Goal: Navigation & Orientation: Understand site structure

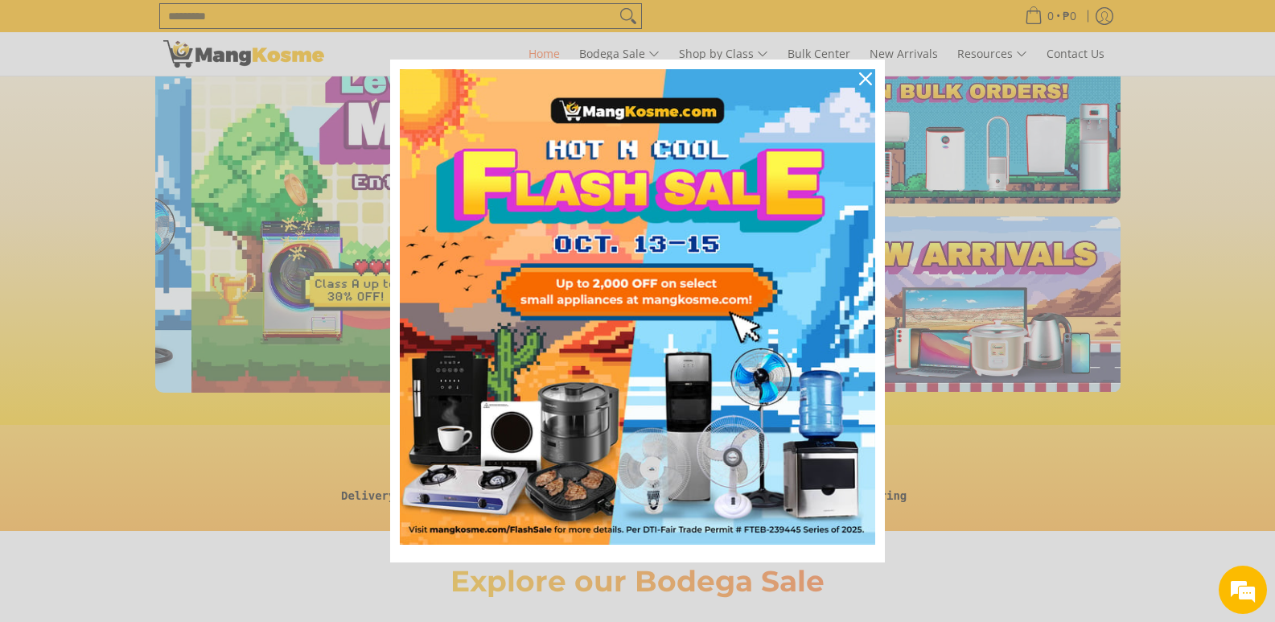
scroll to position [0, 640]
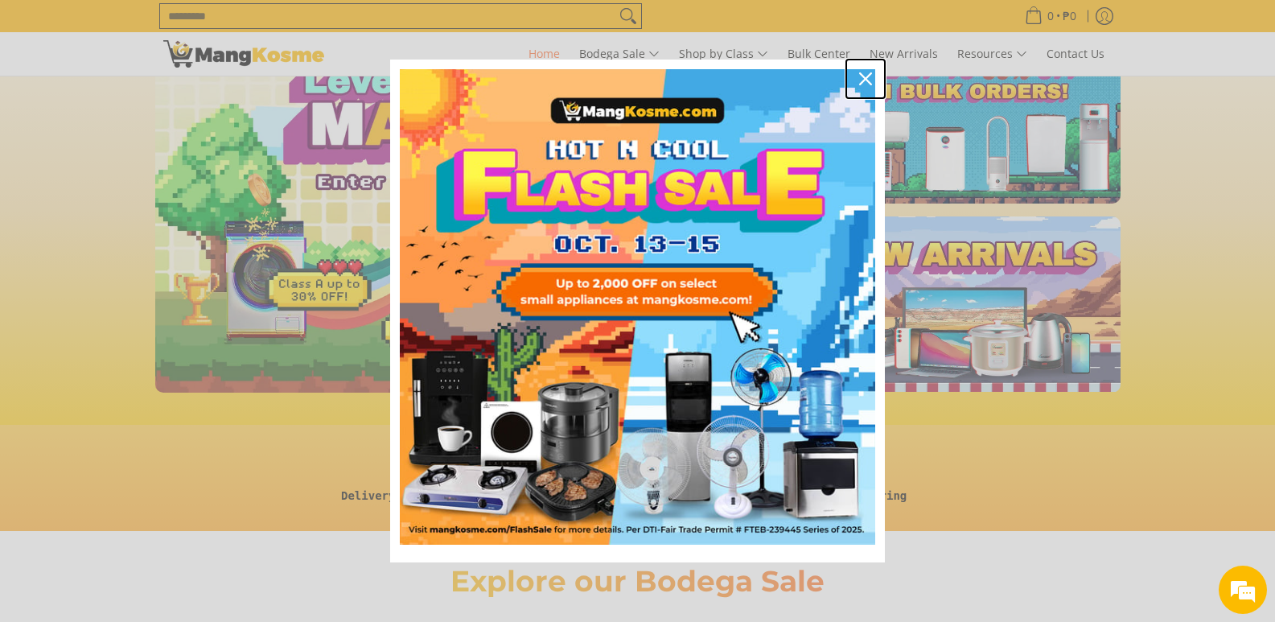
click at [863, 80] on icon "close icon" at bounding box center [865, 78] width 13 height 13
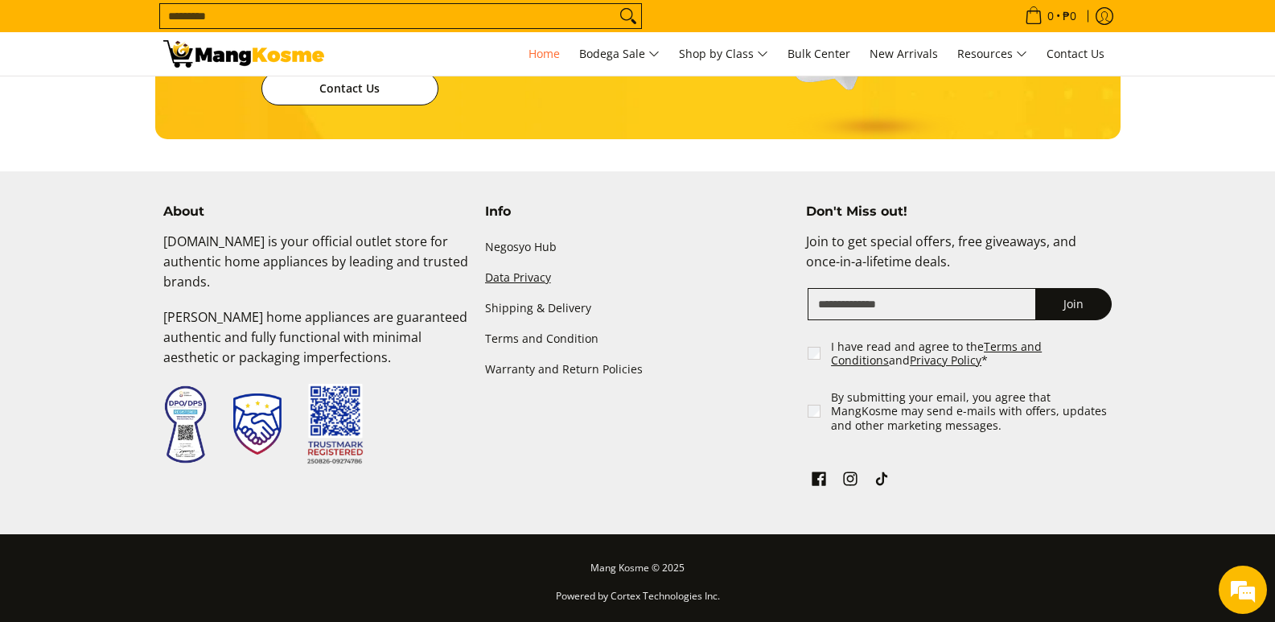
scroll to position [0, 2558]
click at [547, 339] on link "Terms and Condition" at bounding box center [638, 338] width 306 height 31
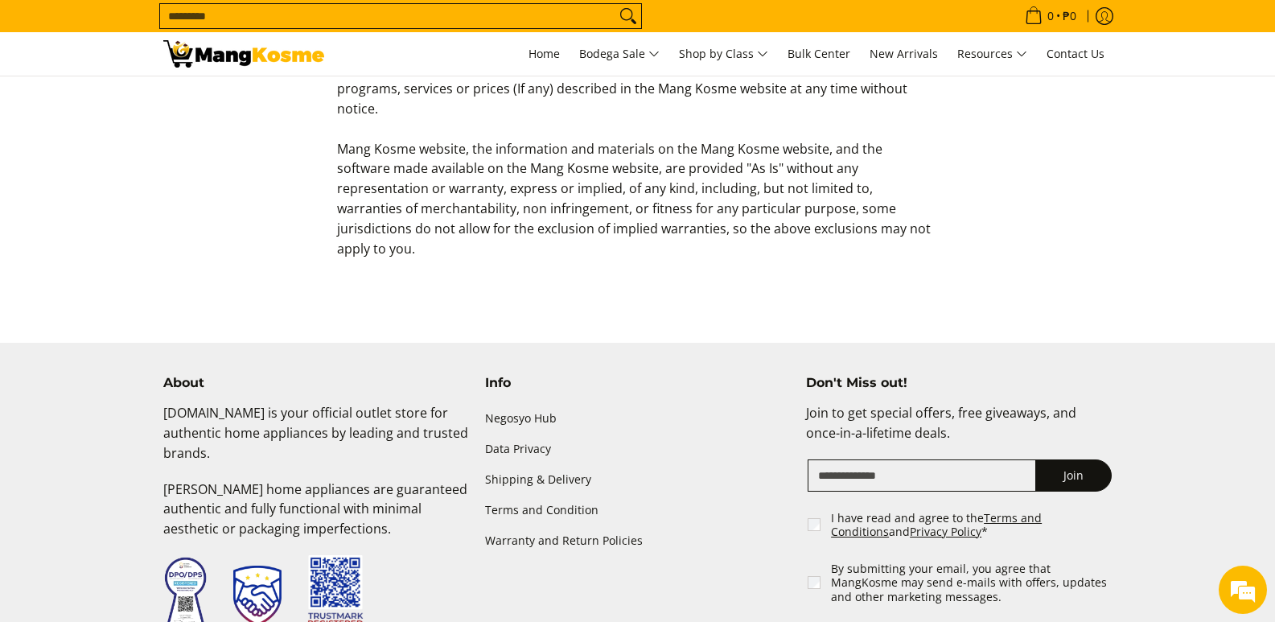
scroll to position [965, 0]
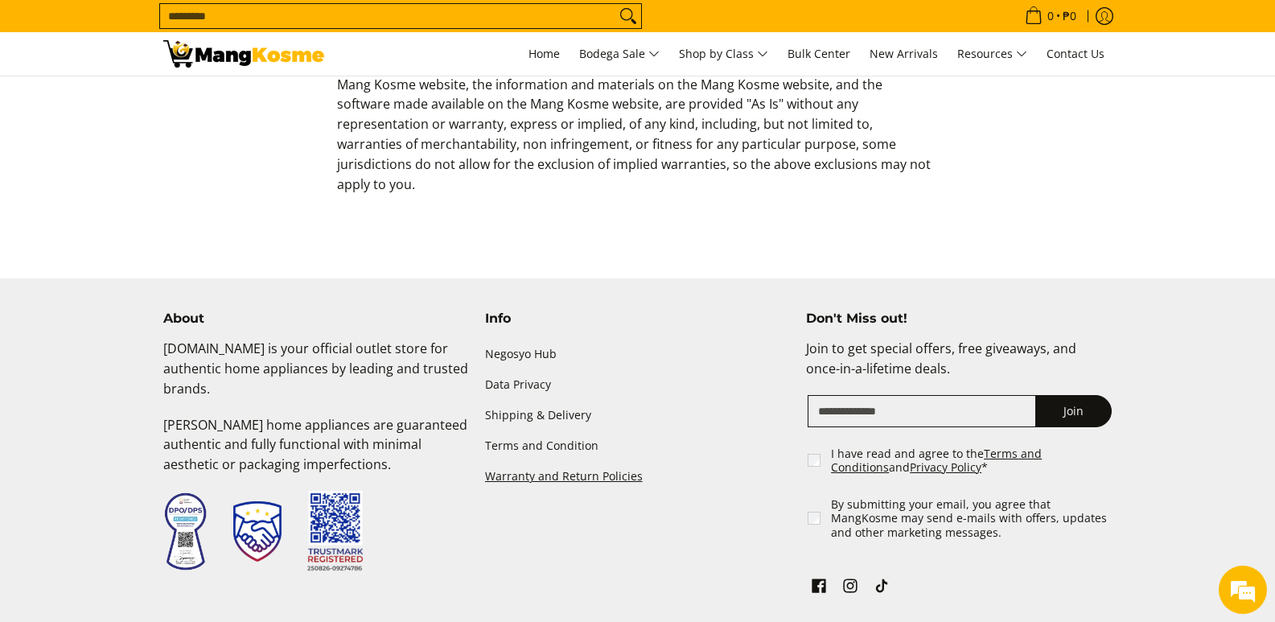
click at [579, 462] on link "Warranty and Return Policies" at bounding box center [638, 477] width 306 height 31
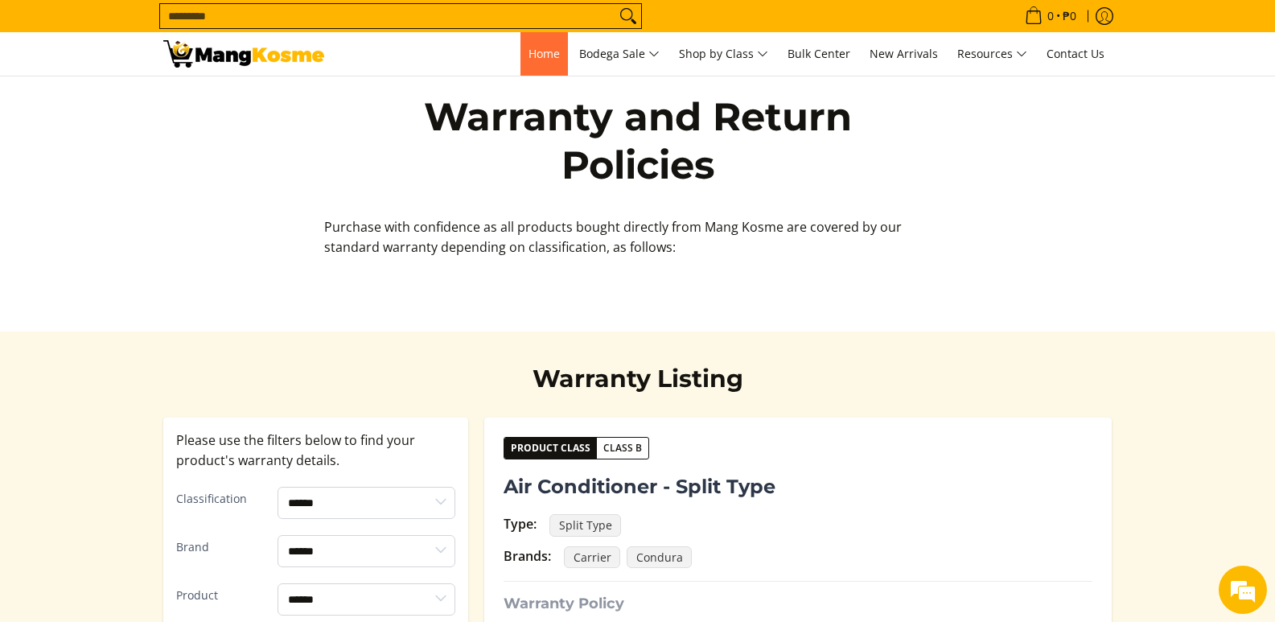
click at [533, 48] on span "Home" at bounding box center [544, 53] width 31 height 15
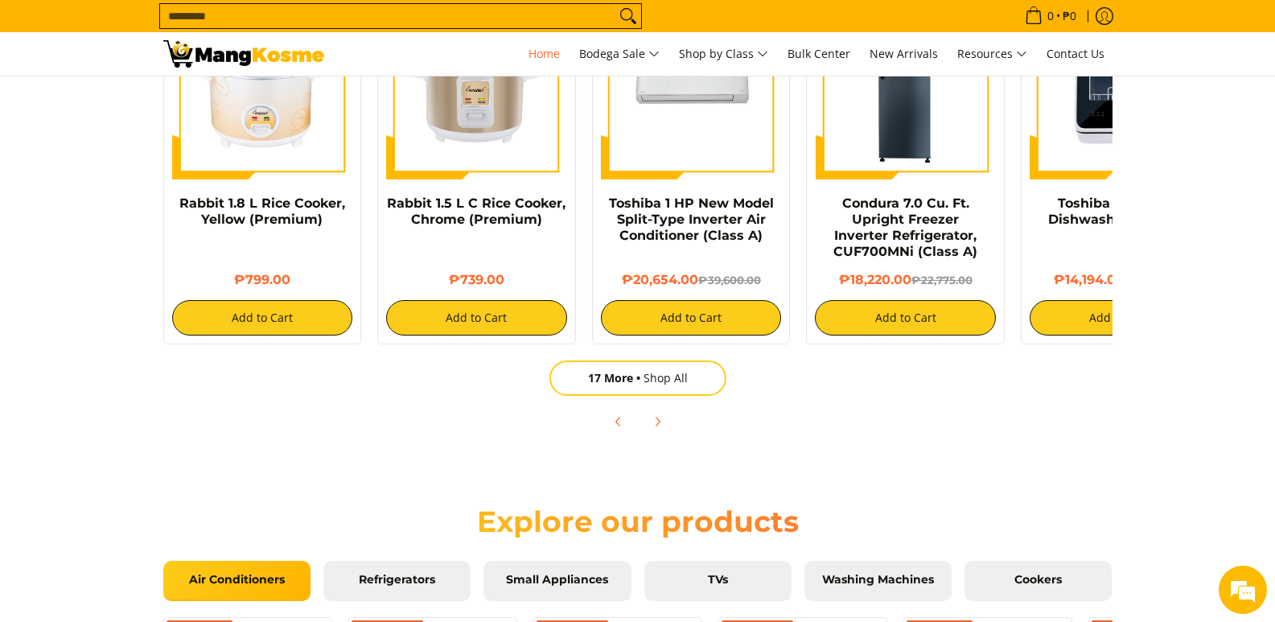
scroll to position [885, 0]
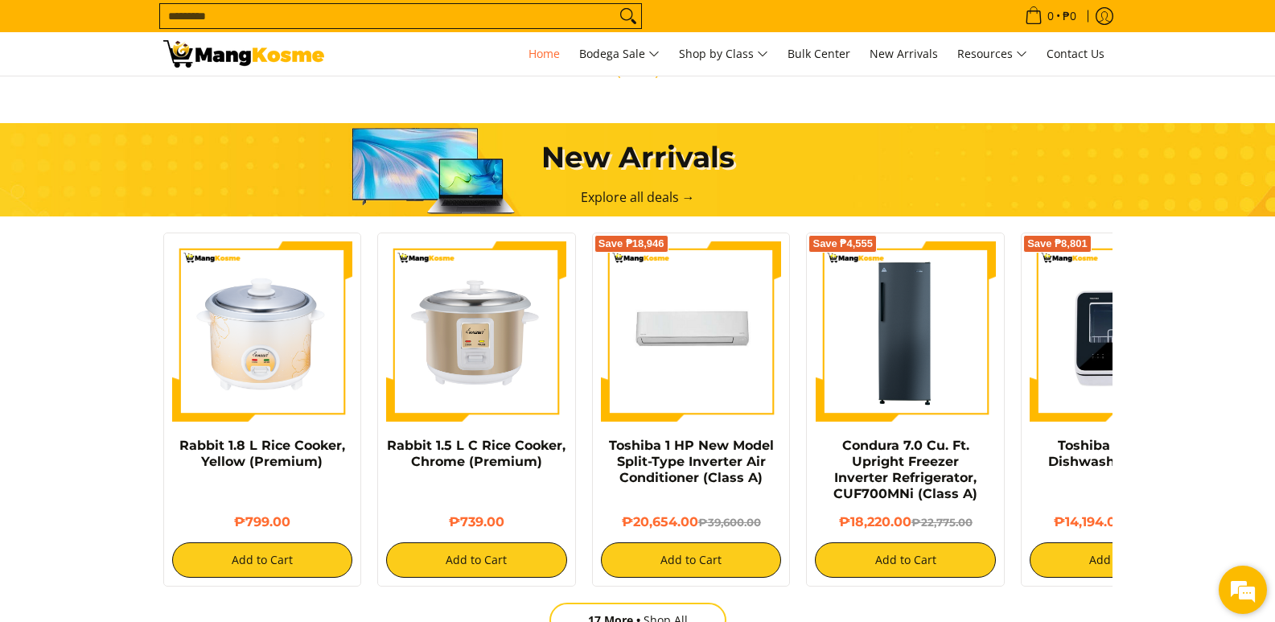
drag, startPoint x: 1234, startPoint y: 592, endPoint x: 206, endPoint y: 46, distance: 1164.3
click at [1234, 592] on em at bounding box center [1242, 589] width 43 height 43
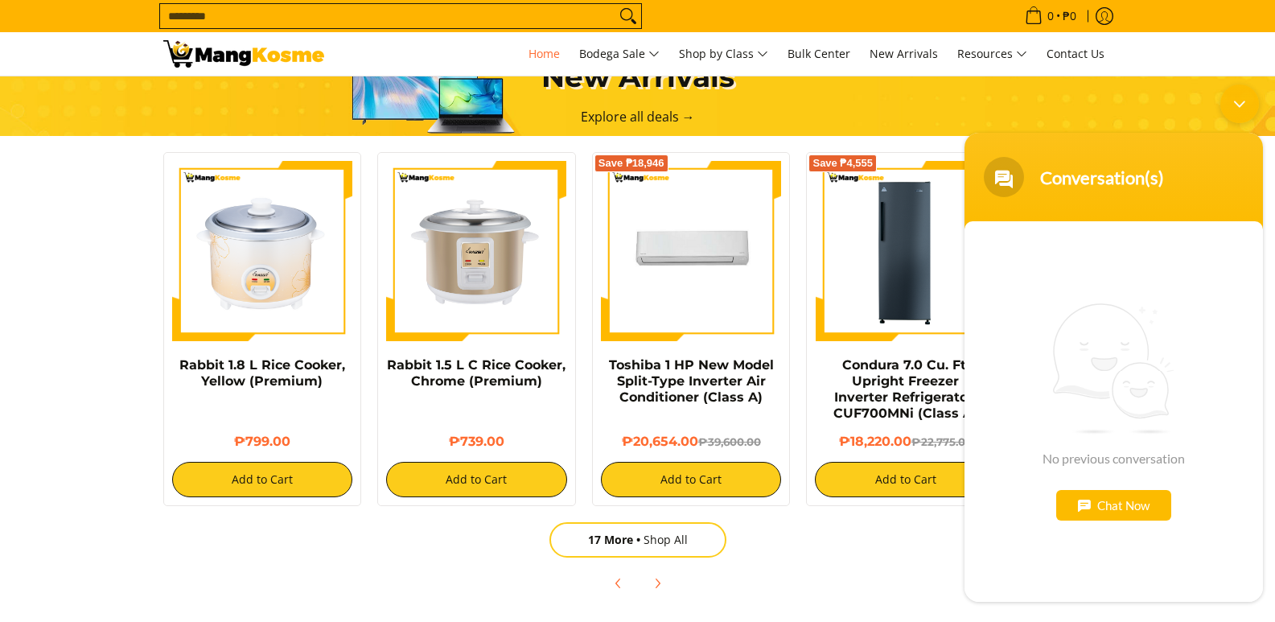
scroll to position [0, 1919]
click at [11, 204] on section "New Arrivals Explore all deals → Rabbit 1.8 L Rice Cooker, Yellow (Premium) ₱79…" at bounding box center [637, 322] width 1275 height 591
